Goal: Entertainment & Leisure: Consume media (video, audio)

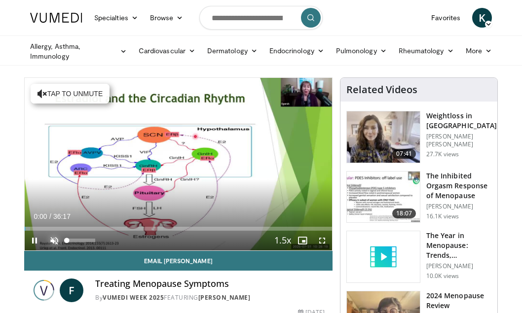
click at [54, 238] on span "Video Player" at bounding box center [54, 241] width 20 height 20
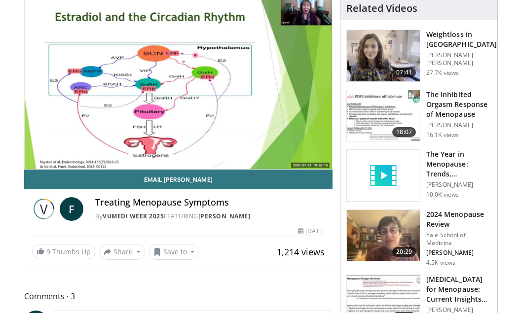
scroll to position [82, 0]
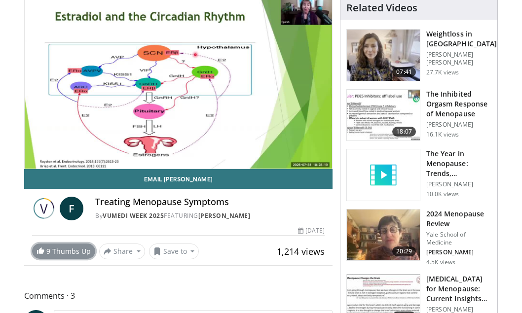
click at [66, 250] on link "9 Thumbs Up" at bounding box center [63, 251] width 63 height 15
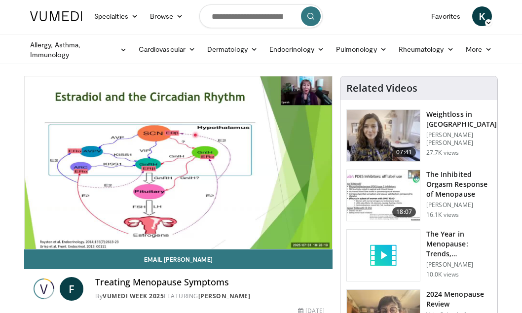
scroll to position [0, 0]
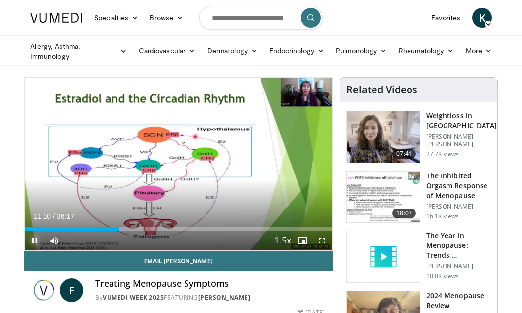
click at [36, 238] on span "Video Player" at bounding box center [35, 241] width 20 height 20
click at [33, 239] on span "Video Player" at bounding box center [35, 241] width 20 height 20
click at [34, 237] on span "Video Player" at bounding box center [35, 241] width 20 height 20
click at [35, 239] on span "Video Player" at bounding box center [35, 241] width 20 height 20
click at [33, 238] on video-js "**********" at bounding box center [178, 164] width 307 height 173
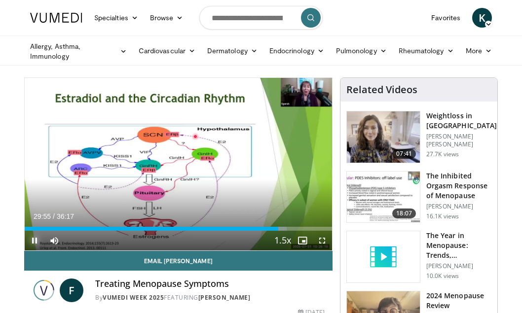
click at [33, 238] on span "Video Player" at bounding box center [35, 241] width 20 height 20
click at [35, 238] on span "Video Player" at bounding box center [35, 241] width 20 height 20
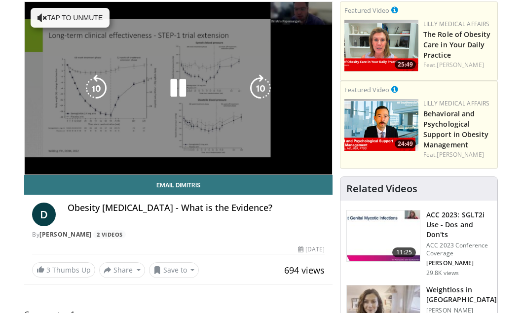
scroll to position [81, 0]
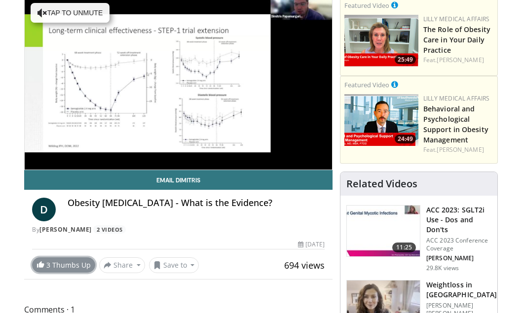
click at [54, 260] on link "3 Thumbs Up" at bounding box center [63, 264] width 63 height 15
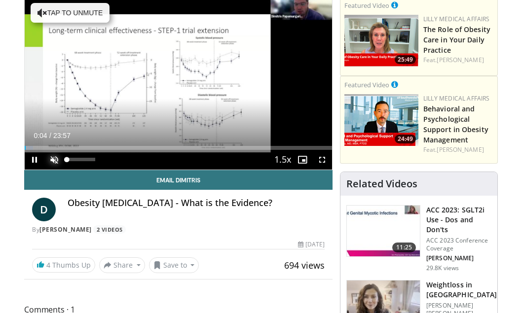
click at [52, 159] on span "Video Player" at bounding box center [54, 160] width 20 height 20
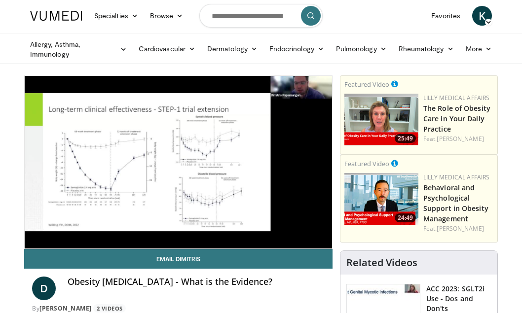
scroll to position [0, 0]
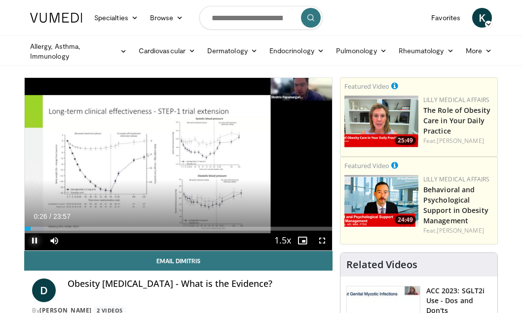
click at [31, 240] on span "Video Player" at bounding box center [35, 241] width 20 height 20
click at [35, 237] on span "Video Player" at bounding box center [35, 241] width 20 height 20
click at [29, 238] on span "Video Player" at bounding box center [35, 241] width 20 height 20
